Goal: Information Seeking & Learning: Learn about a topic

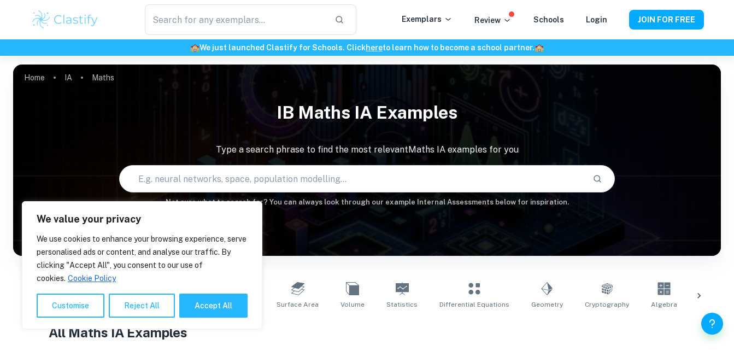
scroll to position [178, 0]
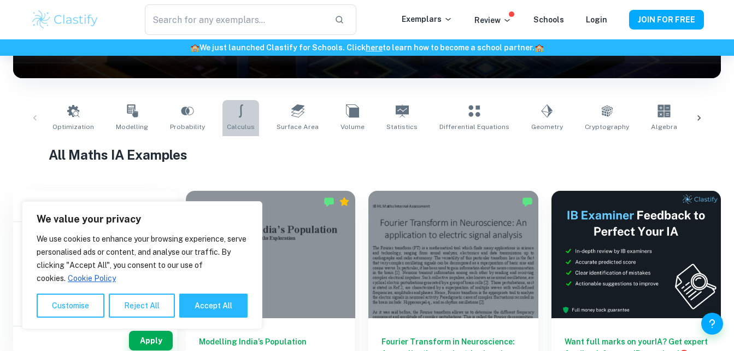
click at [248, 124] on link "Calculus" at bounding box center [240, 118] width 37 height 36
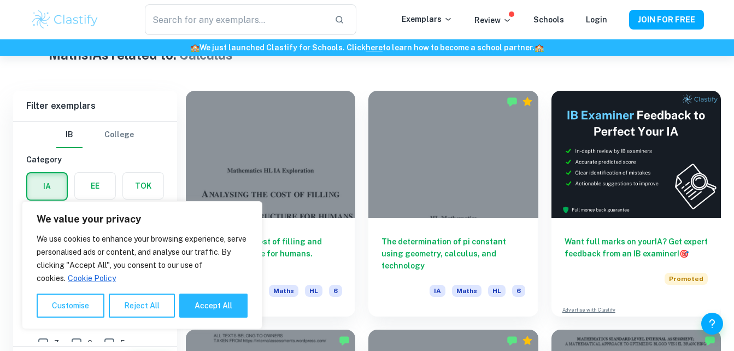
scroll to position [347, 0]
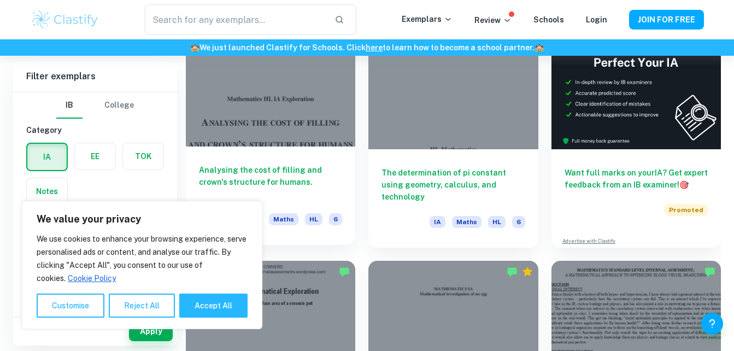
click at [298, 98] on div at bounding box center [270, 82] width 169 height 127
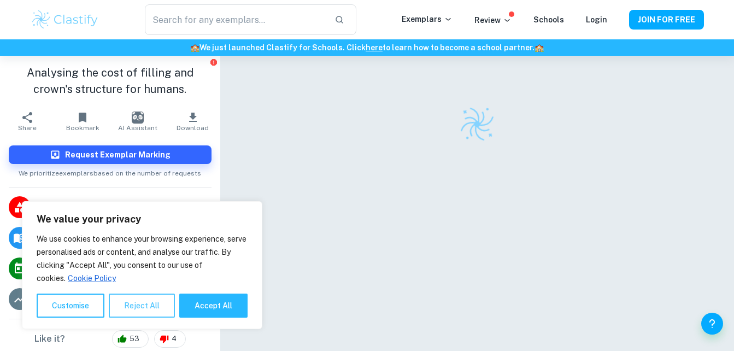
click at [156, 310] on button "Reject All" at bounding box center [142, 306] width 66 height 24
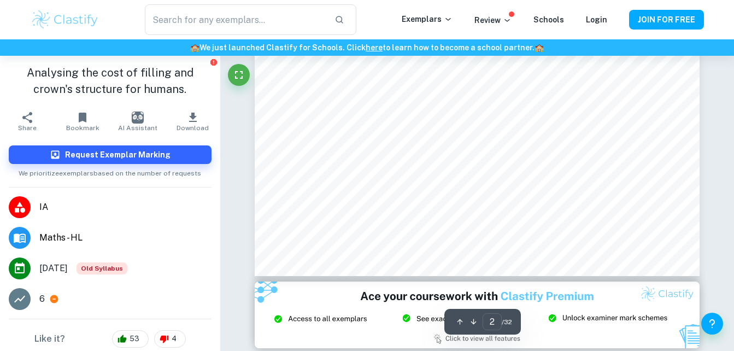
scroll to position [1021, 0]
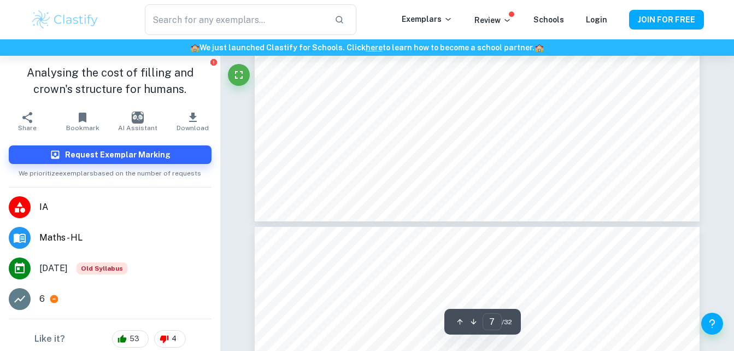
type input "8"
